Goal: Task Accomplishment & Management: Use online tool/utility

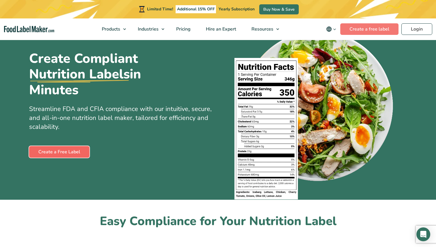
click at [62, 152] on link "Create a Free Label" at bounding box center [59, 152] width 60 height 12
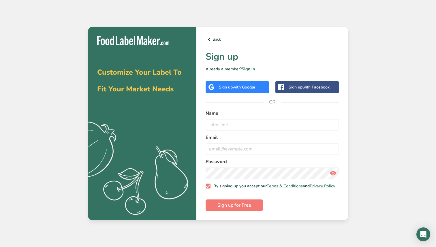
click at [231, 84] on div "Sign up with Google" at bounding box center [237, 87] width 36 height 6
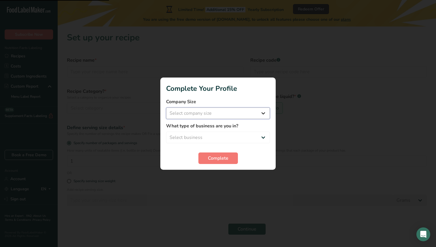
click at [223, 112] on select "Select company size Fewer than 10 Employees 10 to 50 Employees 51 to 500 Employ…" at bounding box center [218, 114] width 104 height 12
select select "2"
click at [166, 108] on select "Select company size Fewer than 10 Employees 10 to 50 Employees 51 to 500 Employ…" at bounding box center [218, 114] width 104 height 12
click at [220, 136] on select "Select business Packaged Food Manufacturer Restaurant & Cafe Bakery Meal Plans …" at bounding box center [218, 138] width 104 height 12
select select "1"
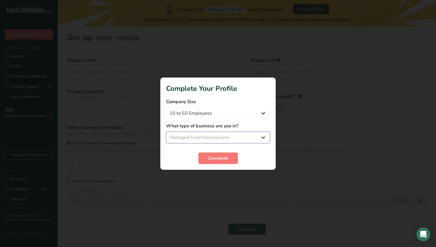
click at [166, 132] on select "Select business Packaged Food Manufacturer Restaurant & Cafe Bakery Meal Plans …" at bounding box center [218, 138] width 104 height 12
click at [226, 111] on select "Fewer than 10 Employees 10 to 50 Employees 51 to 500 Employees Over 500 Employe…" at bounding box center [218, 114] width 104 height 12
select select "1"
click at [166, 108] on select "Fewer than 10 Employees 10 to 50 Employees 51 to 500 Employees Over 500 Employe…" at bounding box center [218, 114] width 104 height 12
click at [215, 162] on button "Complete" at bounding box center [219, 159] width 40 height 12
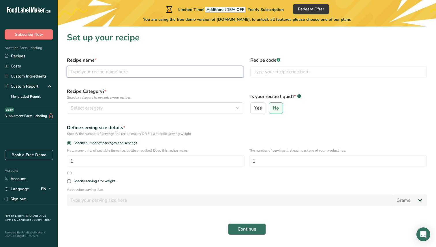
click at [139, 73] on input "text" at bounding box center [155, 72] width 177 height 12
type input "Pecan Pebbles in Dark Chocolate"
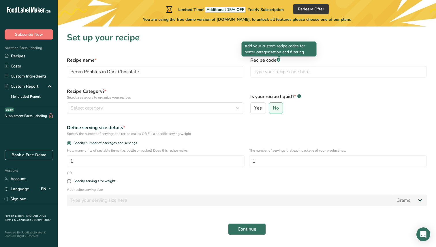
click at [279, 59] on div at bounding box center [279, 58] width 3 height 3
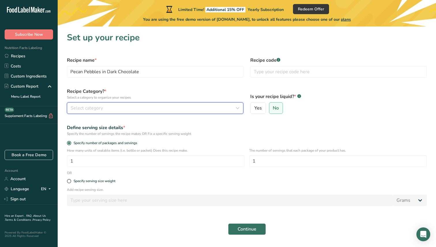
click at [122, 106] on div "Select category" at bounding box center [154, 108] width 166 height 7
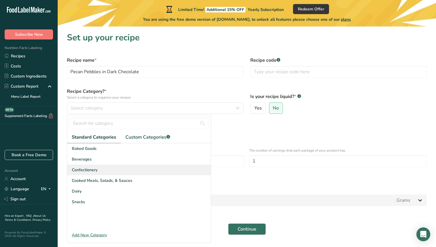
click at [87, 173] on span "Confectionery" at bounding box center [85, 170] width 26 height 6
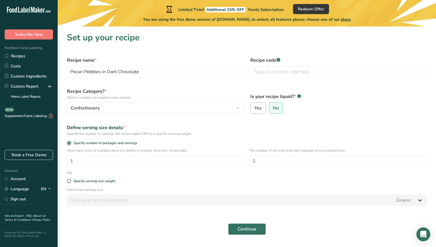
click at [262, 105] on label "Yes" at bounding box center [259, 108] width 16 height 12
click at [255, 106] on input "Yes" at bounding box center [253, 108] width 4 height 4
radio input "true"
radio input "false"
select select "22"
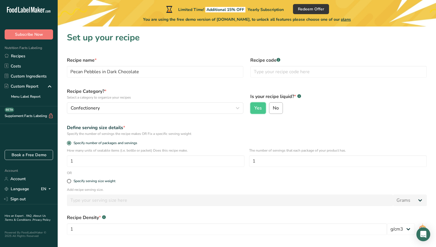
click at [278, 109] on span "No" at bounding box center [276, 108] width 6 height 6
click at [273, 109] on input "No" at bounding box center [272, 108] width 4 height 4
radio input "true"
radio input "false"
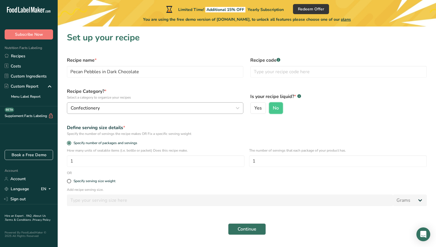
scroll to position [16, 0]
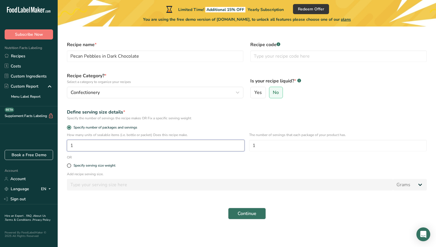
click at [94, 143] on input "1" at bounding box center [156, 146] width 178 height 12
type input "120"
click at [268, 144] on input "1" at bounding box center [338, 146] width 178 height 12
click at [109, 165] on div "Specify serving size weight" at bounding box center [95, 166] width 42 height 4
click at [71, 165] on input "Specify serving size weight" at bounding box center [69, 166] width 4 height 4
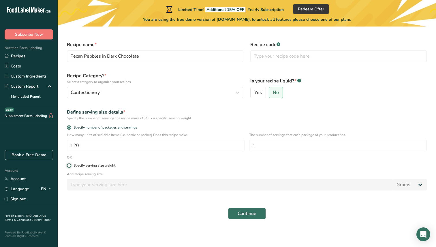
radio input "true"
radio input "false"
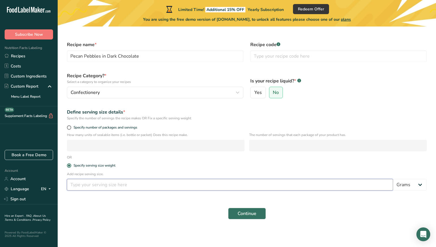
click at [107, 185] on input "number" at bounding box center [230, 185] width 326 height 12
type input "30"
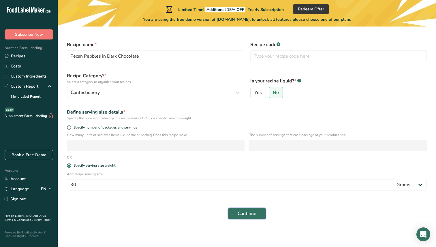
click at [244, 217] on span "Continue" at bounding box center [247, 213] width 19 height 7
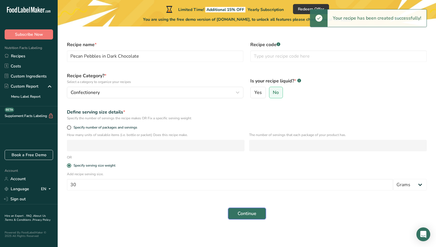
scroll to position [0, 0]
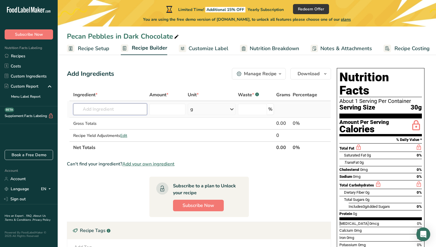
click at [104, 112] on input "text" at bounding box center [110, 110] width 74 height 12
click at [85, 111] on input "white Sugar" at bounding box center [110, 110] width 74 height 12
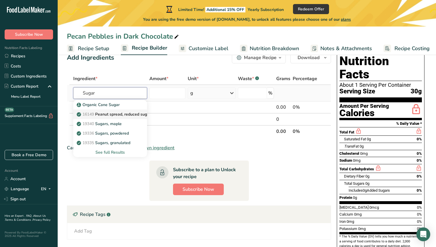
scroll to position [18, 0]
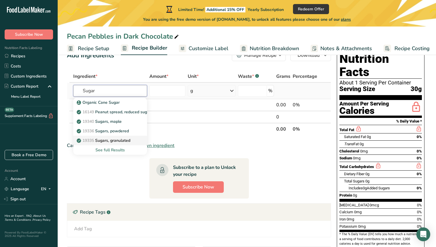
type input "Sugar"
click at [121, 138] on p "19335 Sugars, granulated" at bounding box center [104, 141] width 53 height 6
type input "Sugars, granulated"
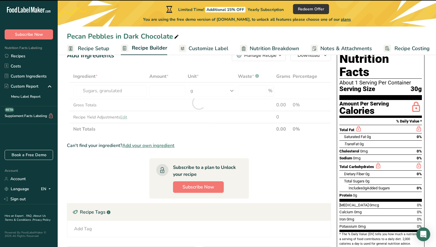
type input "0"
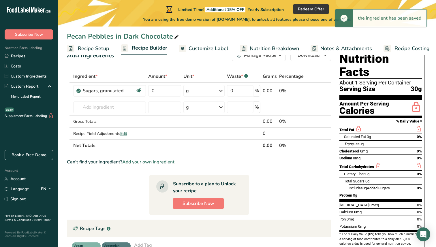
scroll to position [0, 0]
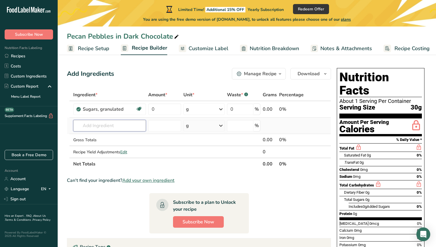
click at [93, 124] on input "text" at bounding box center [109, 126] width 73 height 12
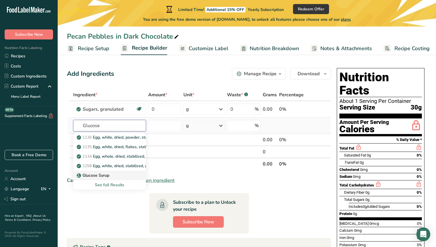
type input "Glucose"
click at [98, 178] on p "Glucose Syrup" at bounding box center [93, 176] width 31 height 6
type input "Glucose Syrup"
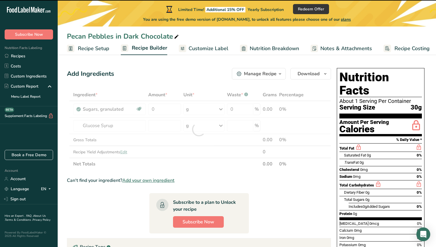
type input "0"
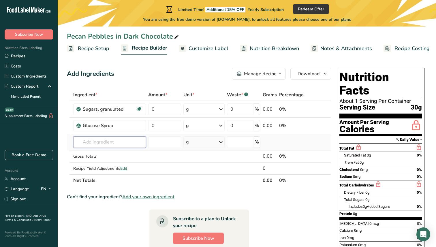
click at [98, 143] on input "text" at bounding box center [109, 143] width 73 height 12
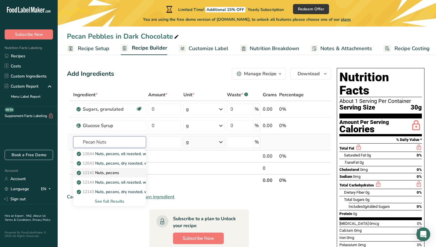
type input "Pecan Nuts"
click at [110, 173] on p "12142 Nuts, pecans" at bounding box center [98, 173] width 41 height 6
type input "Nuts, pecans"
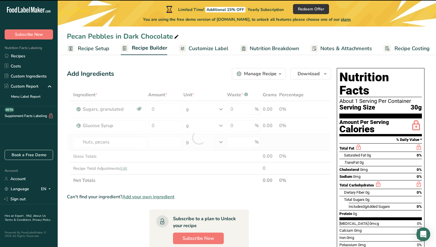
type input "0"
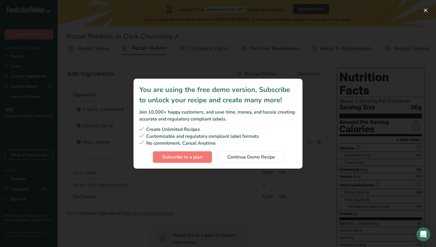
click at [227, 34] on div "Subscription modal" at bounding box center [218, 123] width 436 height 247
